Goal: Task Accomplishment & Management: Manage account settings

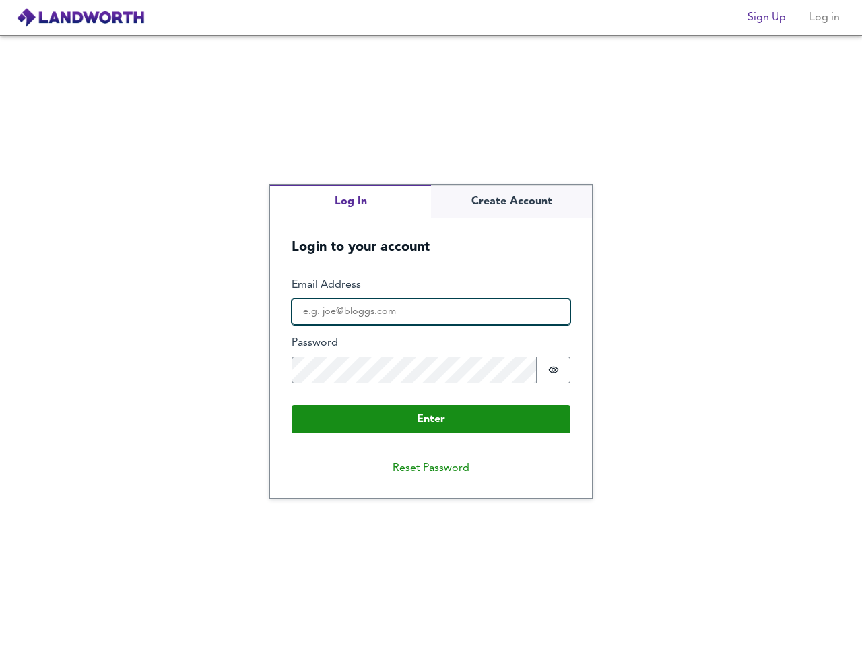
click at [431, 323] on input "Email Address" at bounding box center [431, 311] width 279 height 27
click at [80, 18] on img at bounding box center [80, 17] width 129 height 20
click at [766, 18] on span "Sign Up" at bounding box center [767, 17] width 38 height 19
click at [824, 18] on span "Log in" at bounding box center [824, 17] width 32 height 19
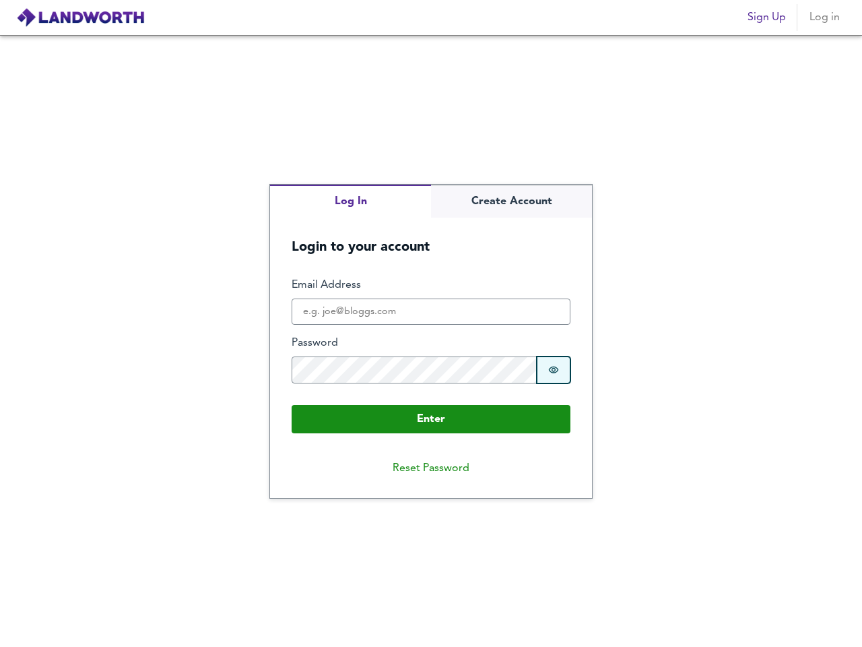
click at [554, 370] on icon "Show password" at bounding box center [553, 369] width 11 height 11
click at [431, 468] on button "Reset Password" at bounding box center [431, 468] width 98 height 27
